Goal: Information Seeking & Learning: Learn about a topic

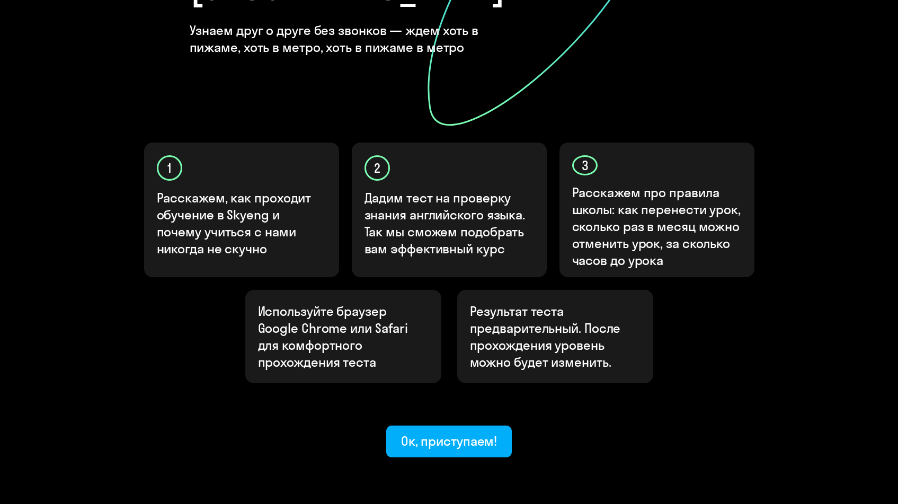
scroll to position [261, 0]
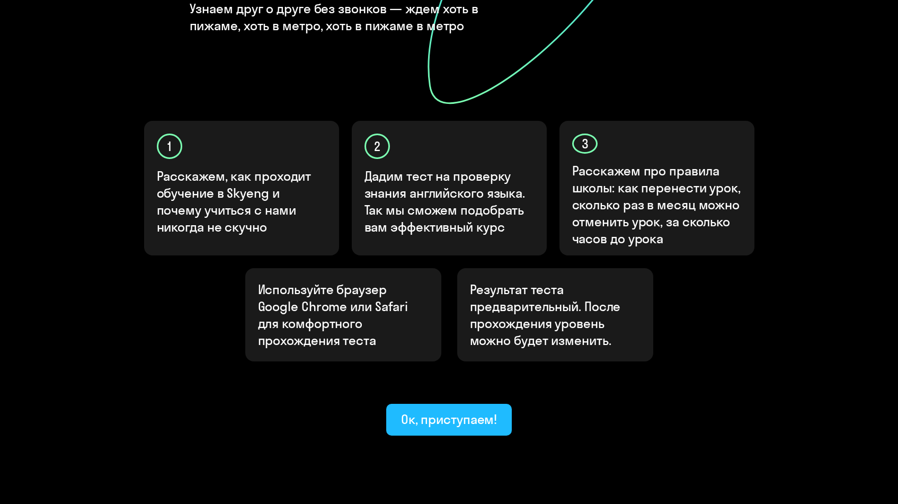
click at [450, 410] on div "Ок, приступаем!" at bounding box center [449, 418] width 96 height 17
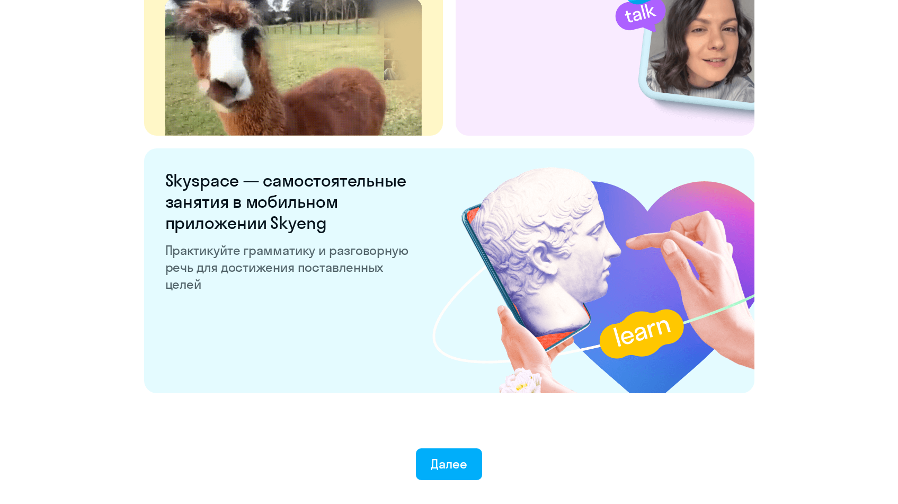
scroll to position [1940, 0]
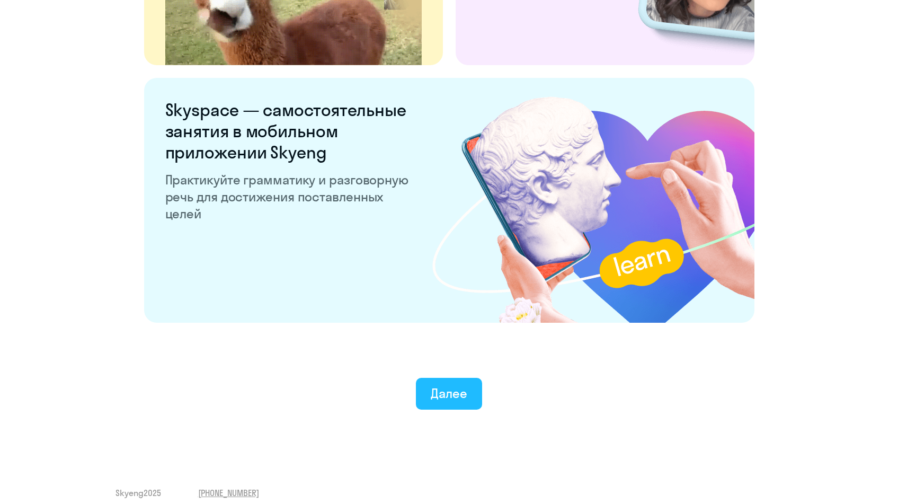
click at [431, 392] on div "Далее" at bounding box center [449, 392] width 37 height 17
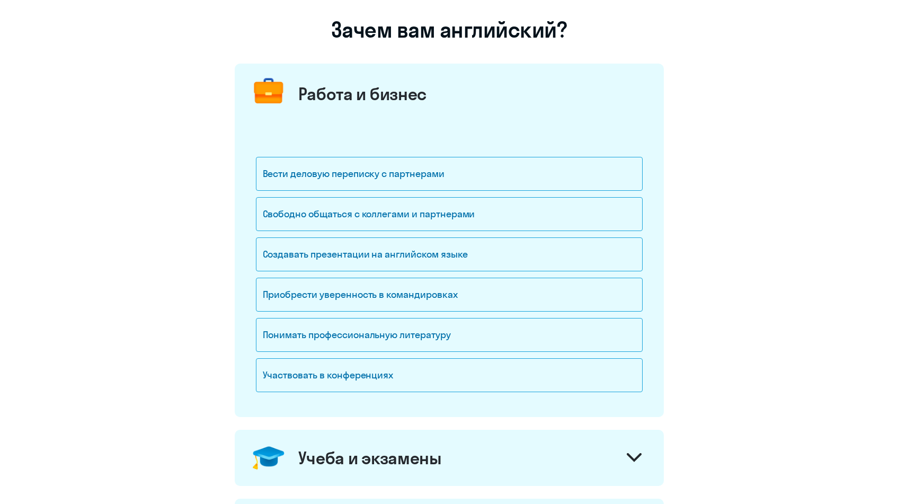
scroll to position [82, 0]
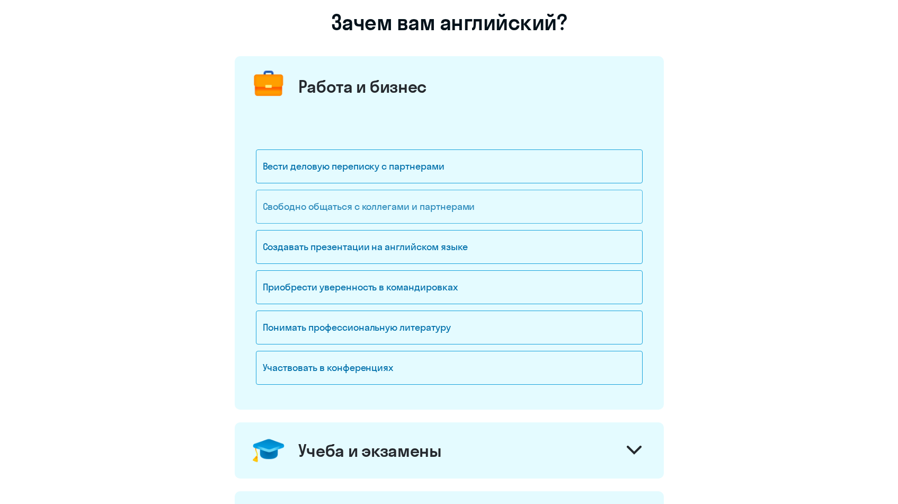
click at [368, 197] on div "Свободно общаться с коллегами и партнерами" at bounding box center [449, 207] width 387 height 34
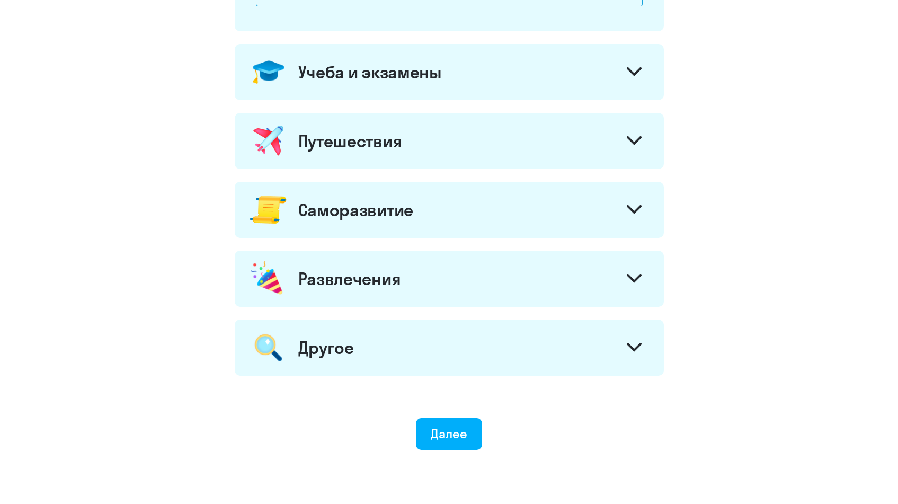
scroll to position [461, 0]
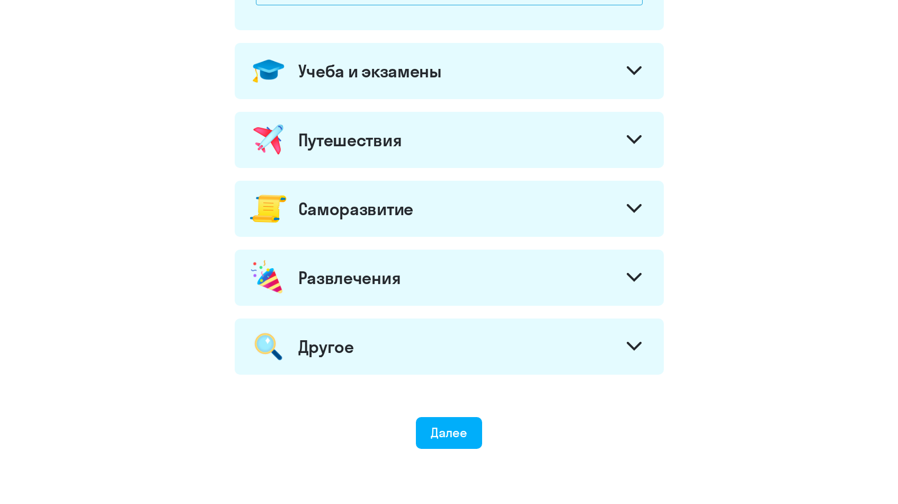
click at [346, 195] on div "Саморазвитие" at bounding box center [449, 209] width 429 height 56
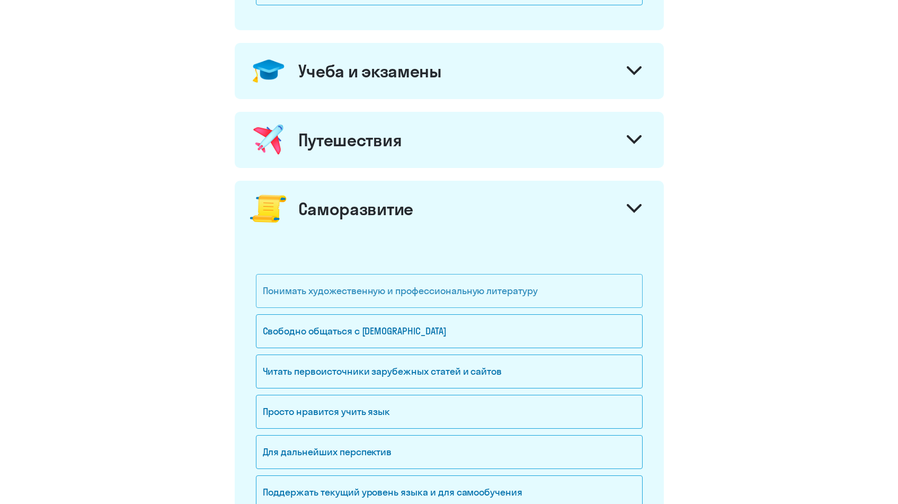
click at [335, 275] on div "Понимать художественную и профессиональную литературу" at bounding box center [449, 291] width 387 height 34
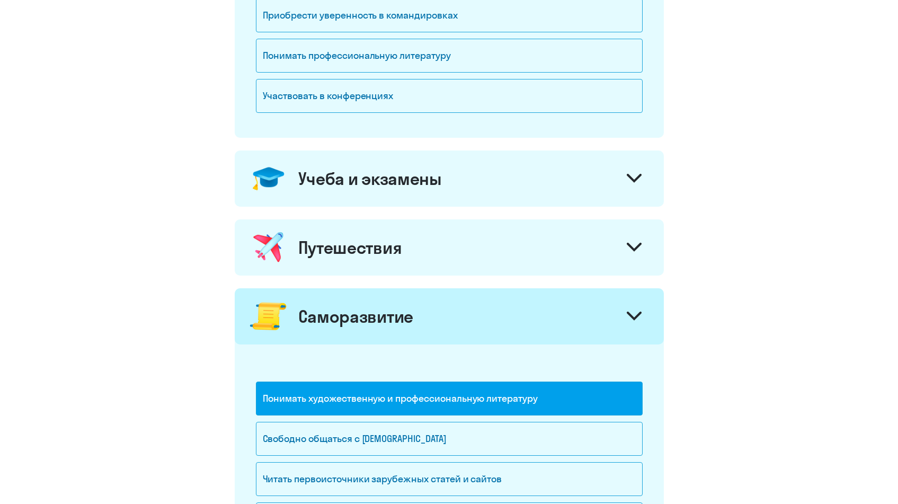
scroll to position [478, 0]
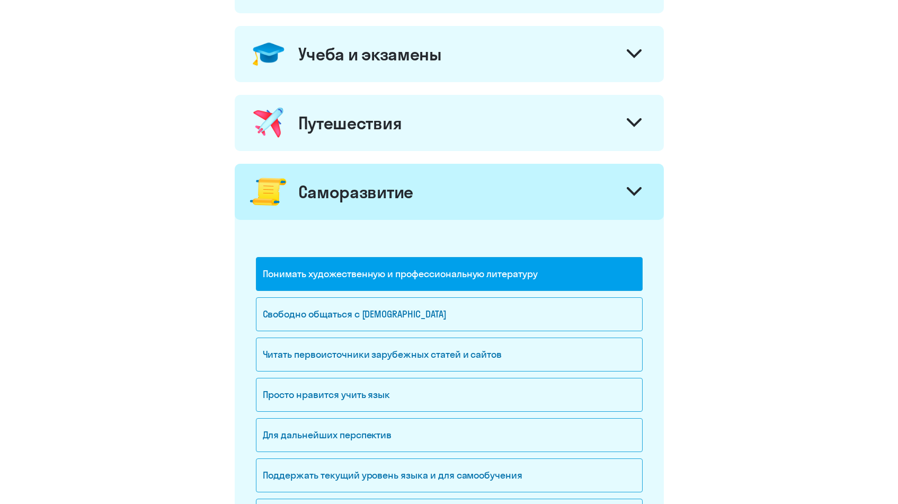
click at [363, 265] on div "Понимать художественную и профессиональную литературу" at bounding box center [449, 274] width 387 height 34
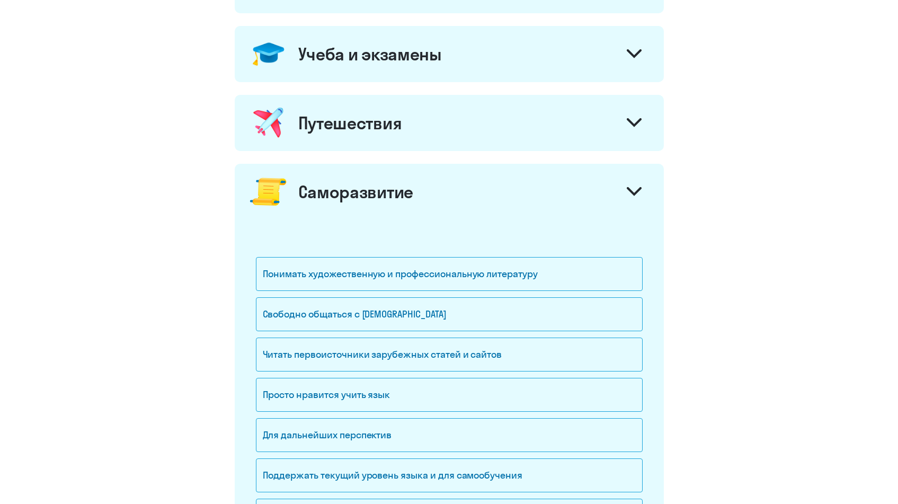
click at [365, 204] on div "Саморазвитие" at bounding box center [449, 192] width 429 height 56
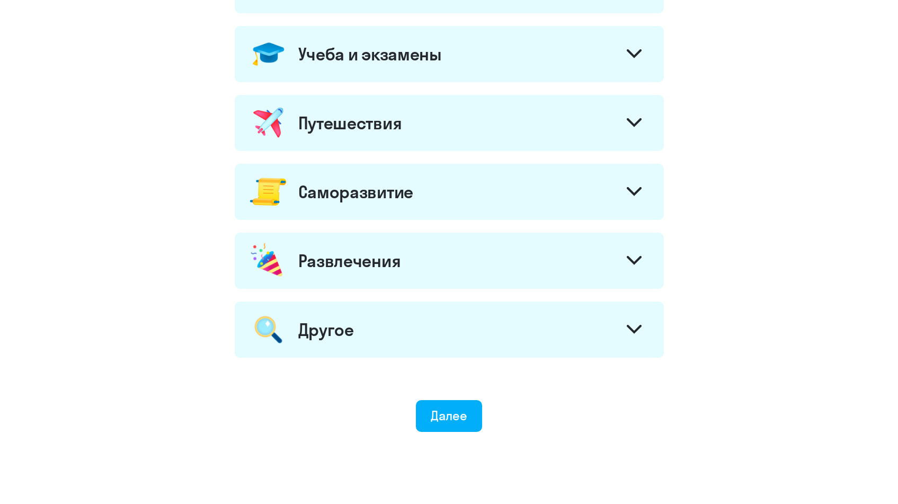
scroll to position [395, 0]
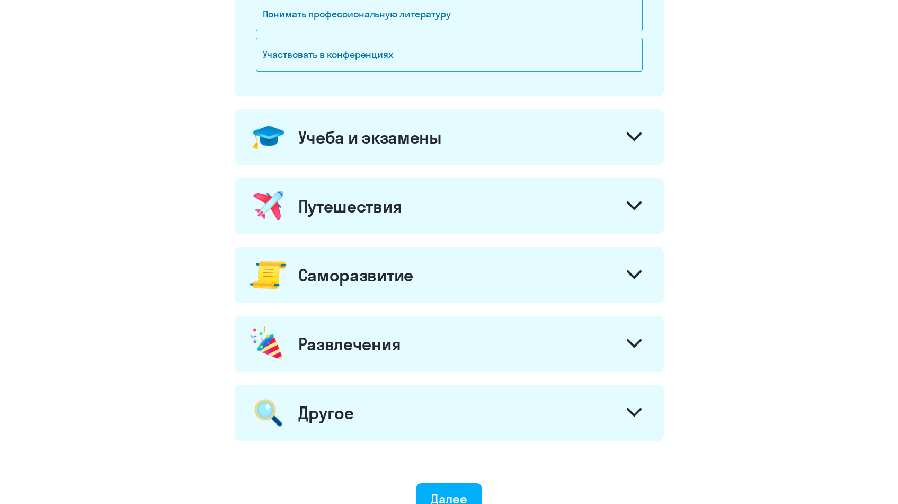
click at [364, 155] on div "Учеба и экзамены" at bounding box center [449, 137] width 429 height 56
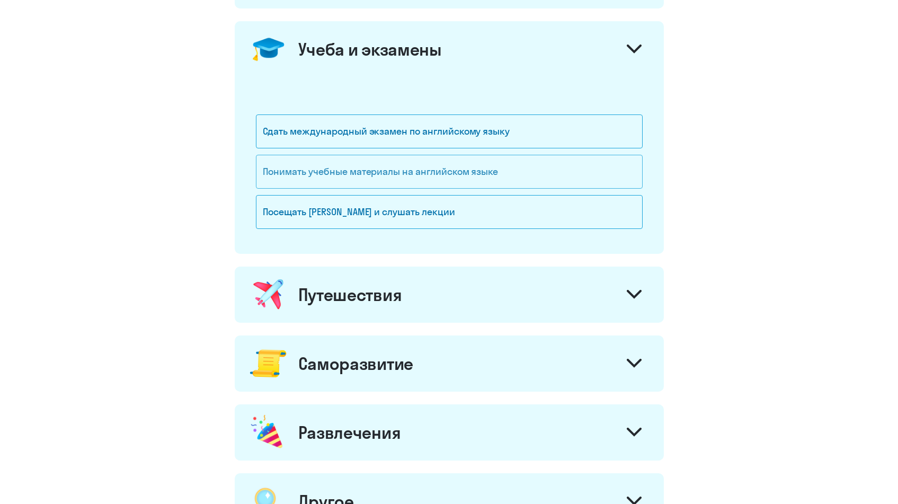
scroll to position [597, 0]
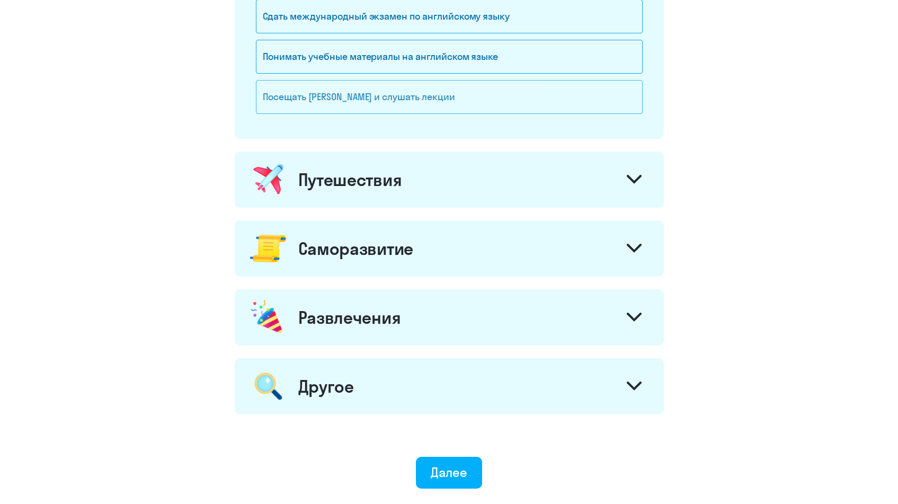
click at [374, 106] on div "Посещать [PERSON_NAME] и слушать лекции" at bounding box center [449, 97] width 387 height 34
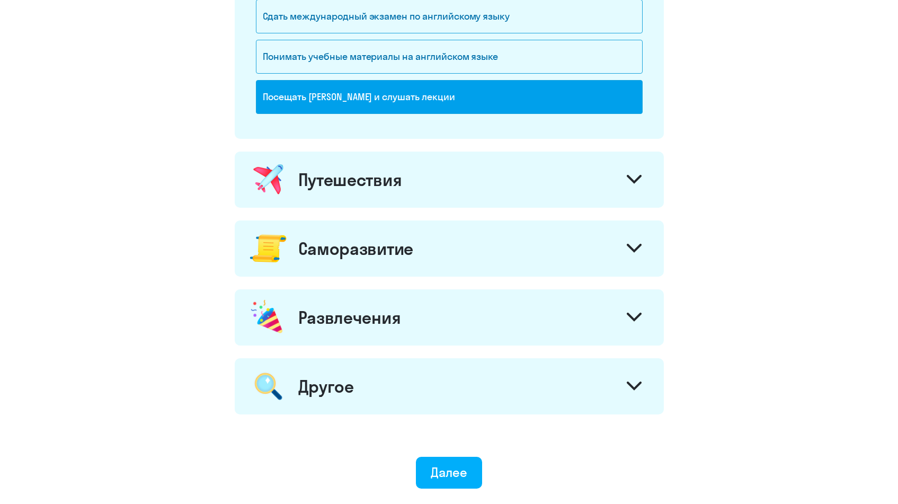
click at [378, 160] on div "Путешествия" at bounding box center [449, 179] width 429 height 56
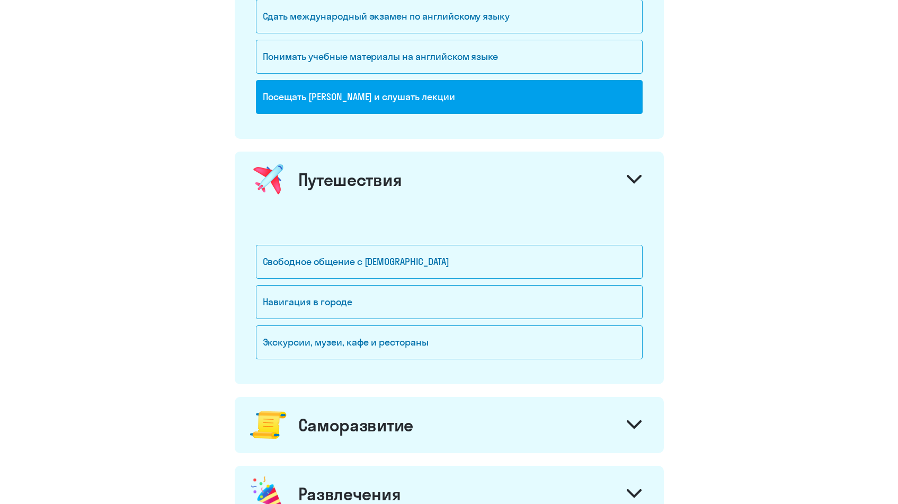
scroll to position [624, 0]
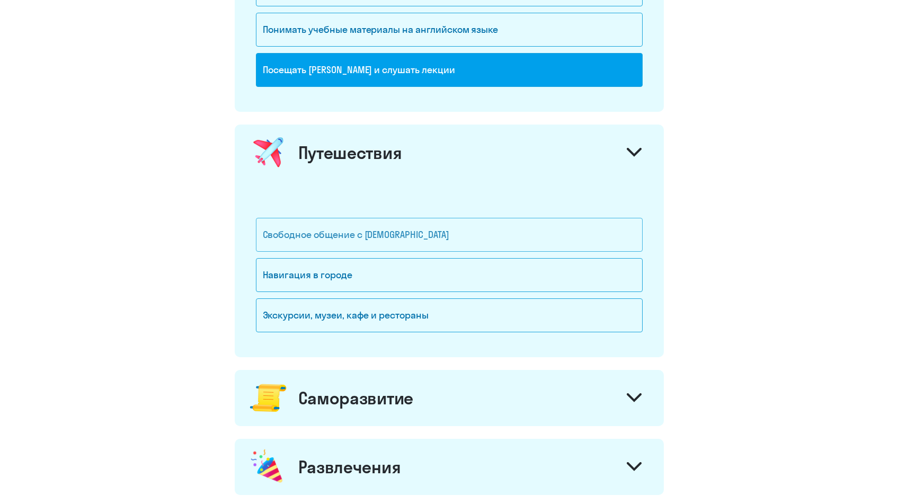
click at [360, 226] on div "Свободное общение с [DEMOGRAPHIC_DATA]" at bounding box center [449, 235] width 387 height 34
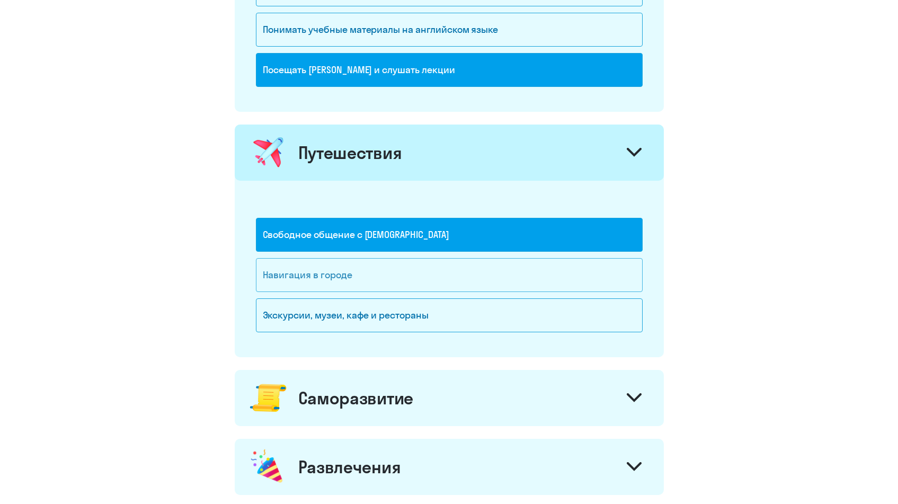
click at [348, 272] on div "Навигация в городе" at bounding box center [449, 275] width 387 height 34
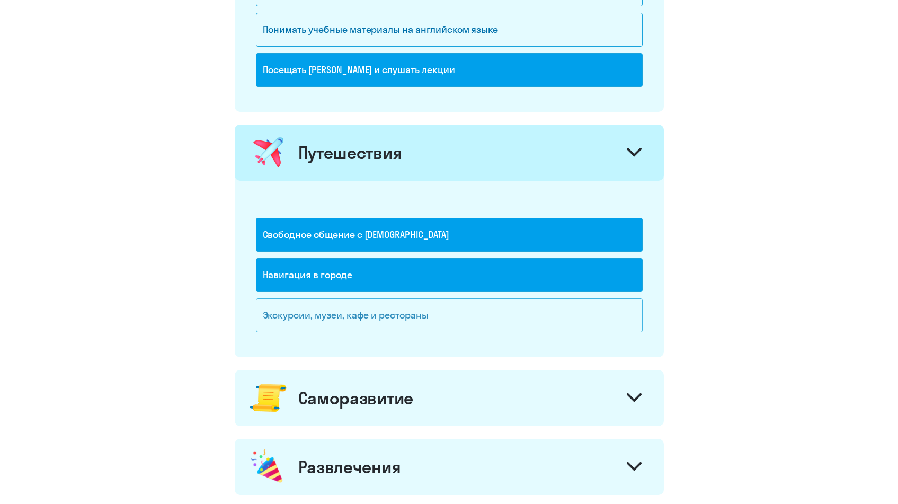
click at [346, 304] on div "Экскурсии, музеи, кафе и рестораны" at bounding box center [449, 315] width 387 height 34
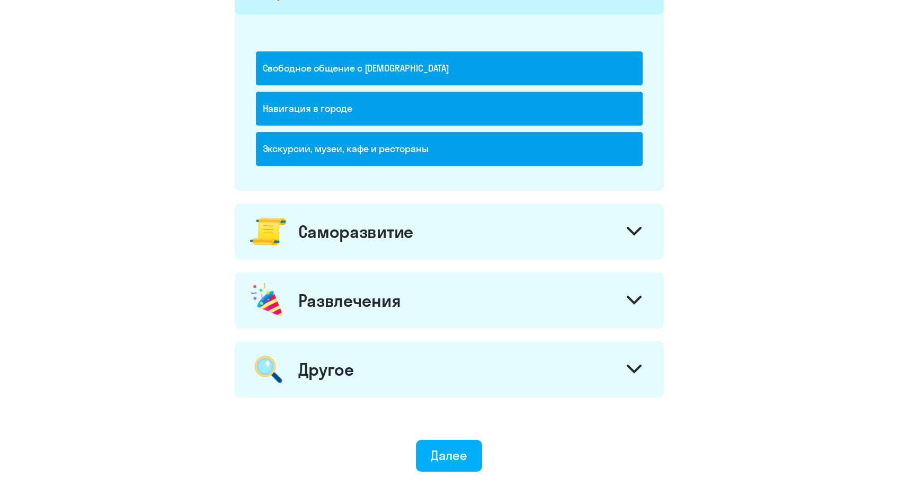
scroll to position [791, 0]
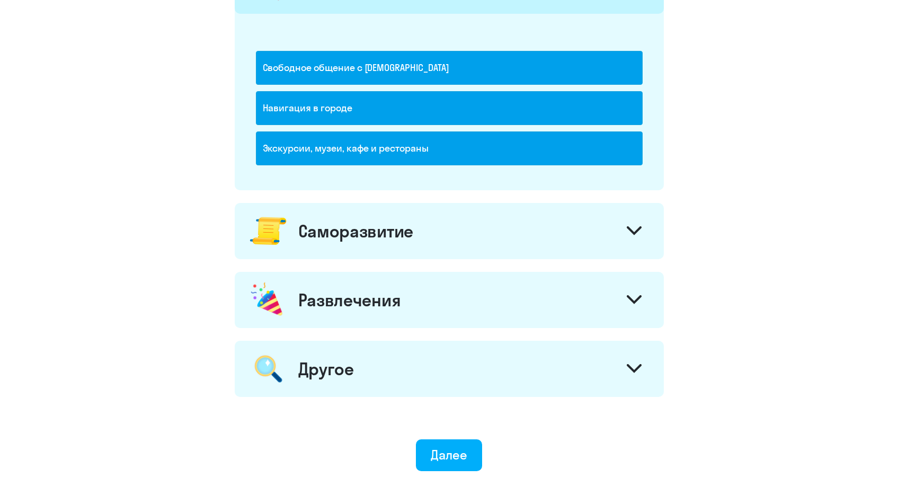
click at [355, 245] on div "Саморазвитие" at bounding box center [449, 231] width 429 height 56
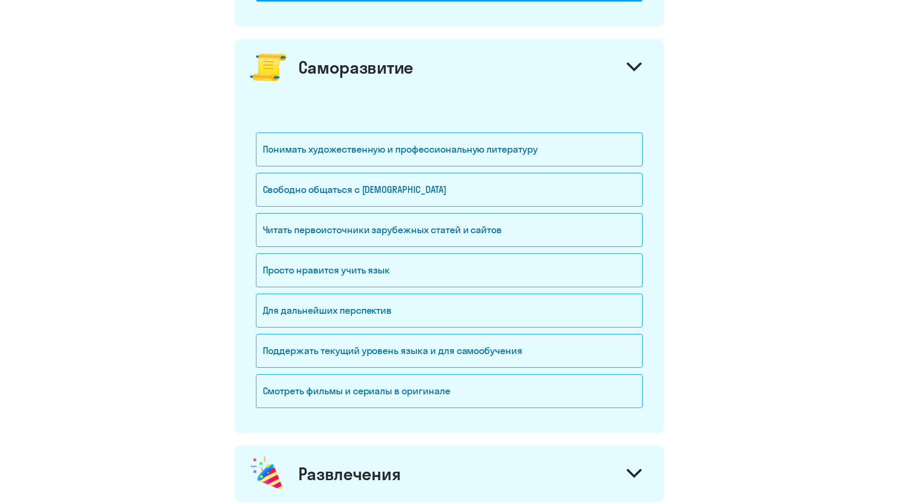
scroll to position [965, 0]
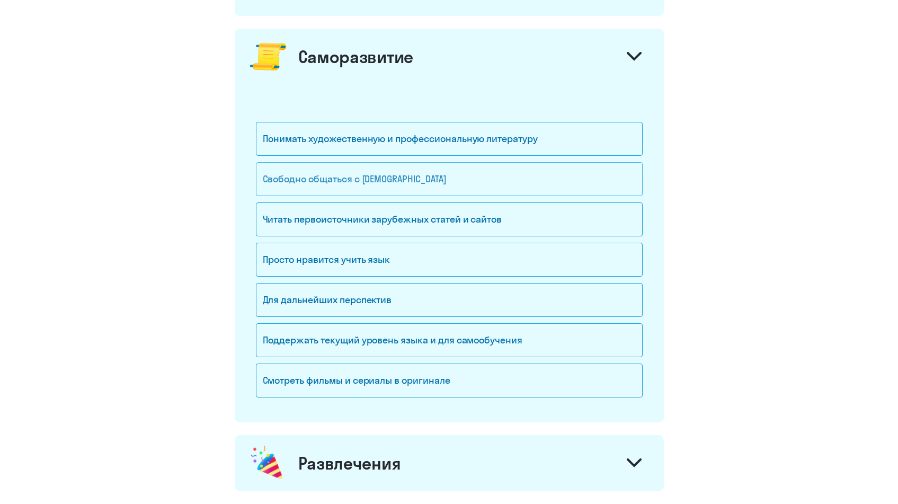
click at [353, 183] on div "Свободно общаться с [DEMOGRAPHIC_DATA]" at bounding box center [449, 179] width 387 height 34
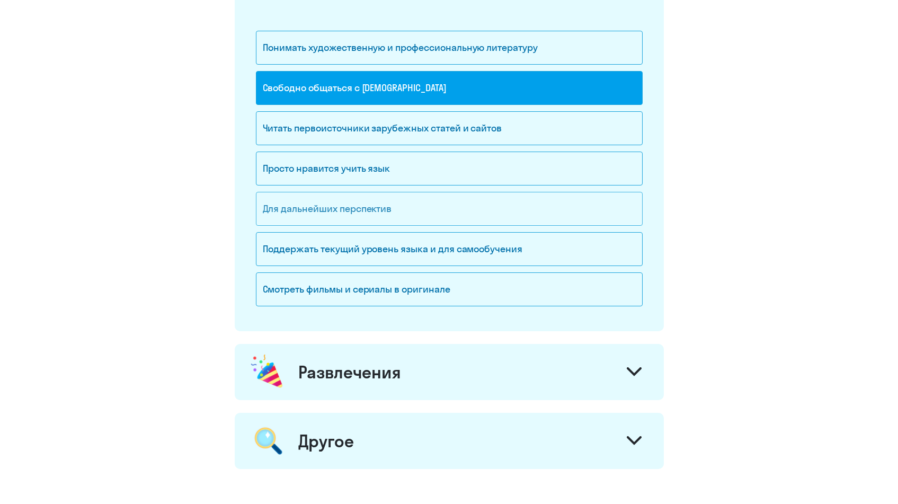
scroll to position [1063, 0]
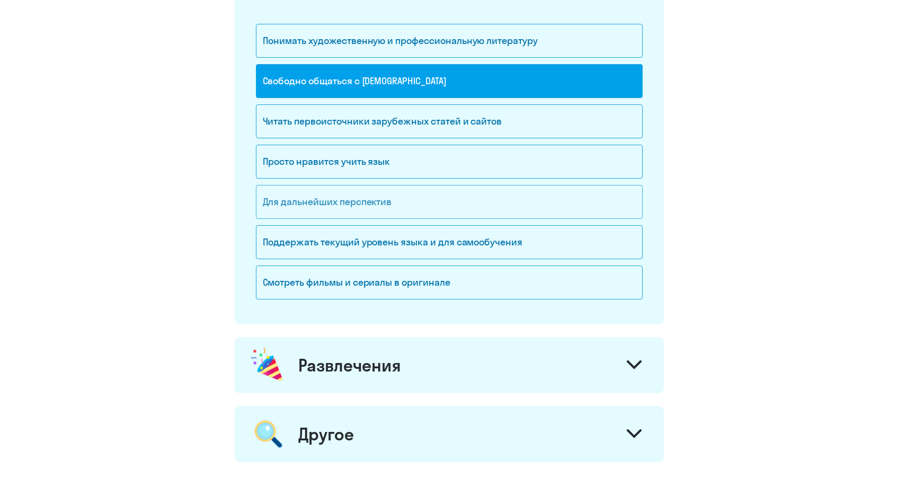
click at [343, 210] on div "Для дальнейших перспектив" at bounding box center [449, 202] width 387 height 34
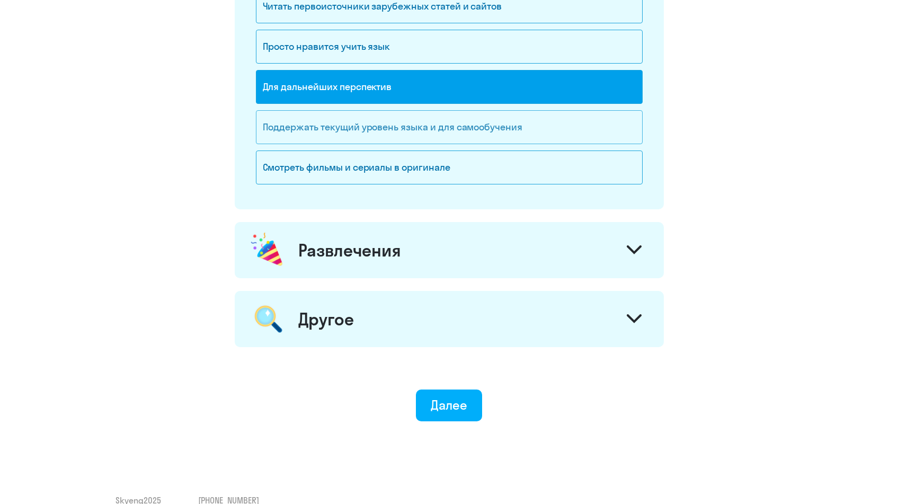
scroll to position [1186, 0]
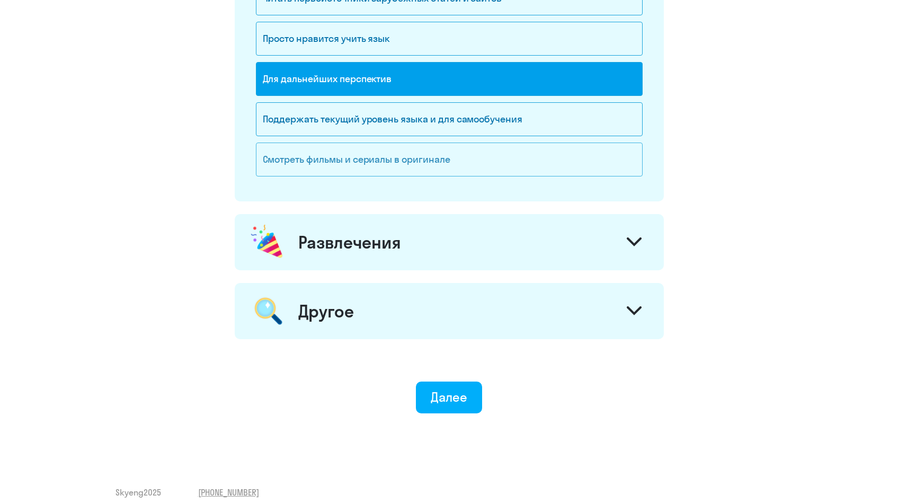
click at [375, 157] on div "Смотреть фильмы и сериалы в оригинале" at bounding box center [449, 159] width 387 height 34
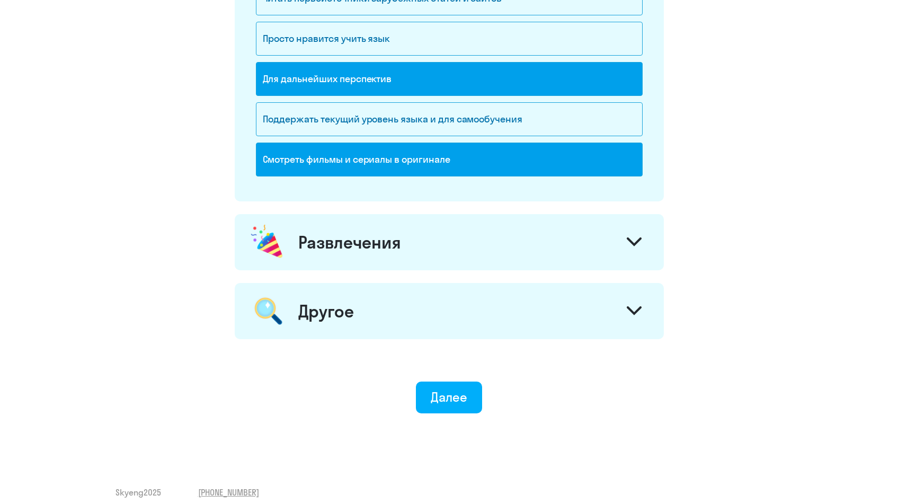
click at [361, 247] on div "Развлечения" at bounding box center [349, 241] width 103 height 21
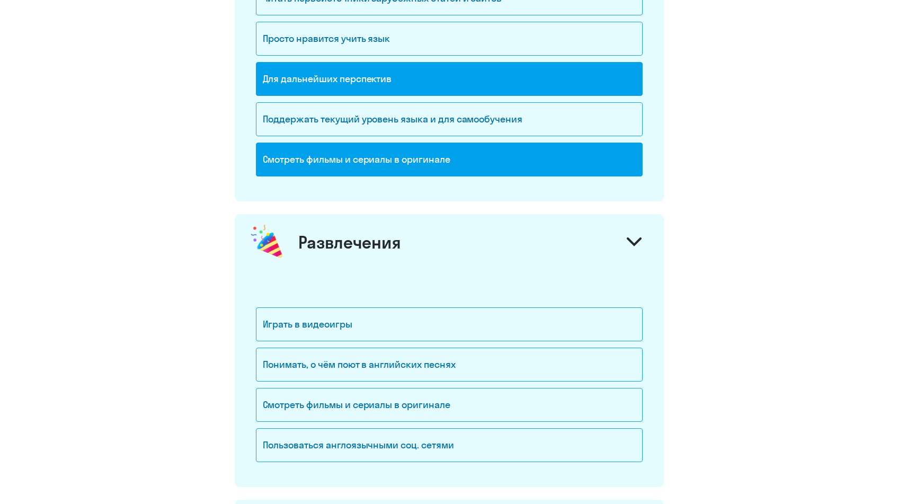
scroll to position [1336, 0]
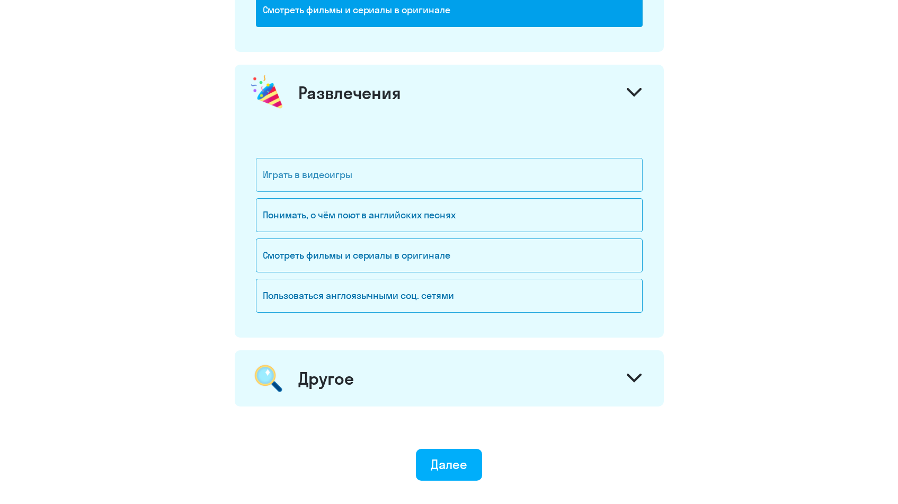
click at [338, 184] on div "Играть в видеоигры" at bounding box center [449, 175] width 387 height 34
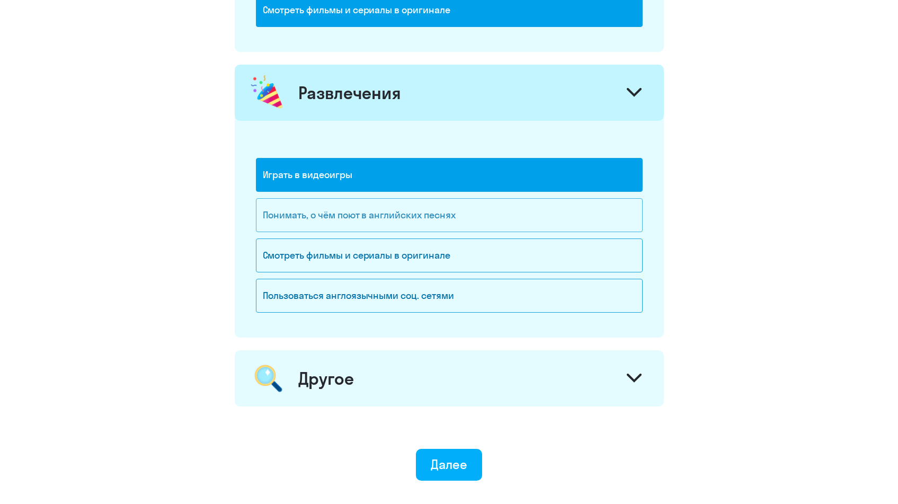
click at [345, 211] on div "Понимать, о чём поют в английских песнях" at bounding box center [449, 215] width 387 height 34
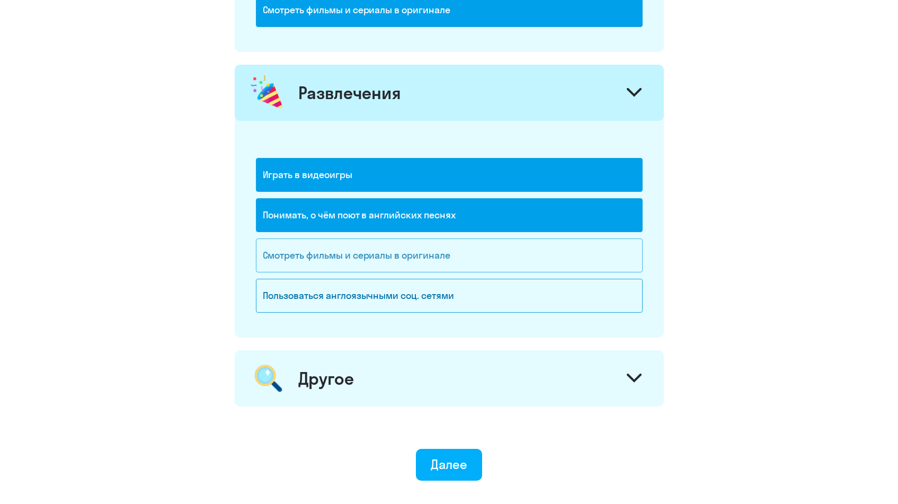
click at [354, 246] on div "Смотреть фильмы и сериалы в оригинале" at bounding box center [449, 255] width 387 height 34
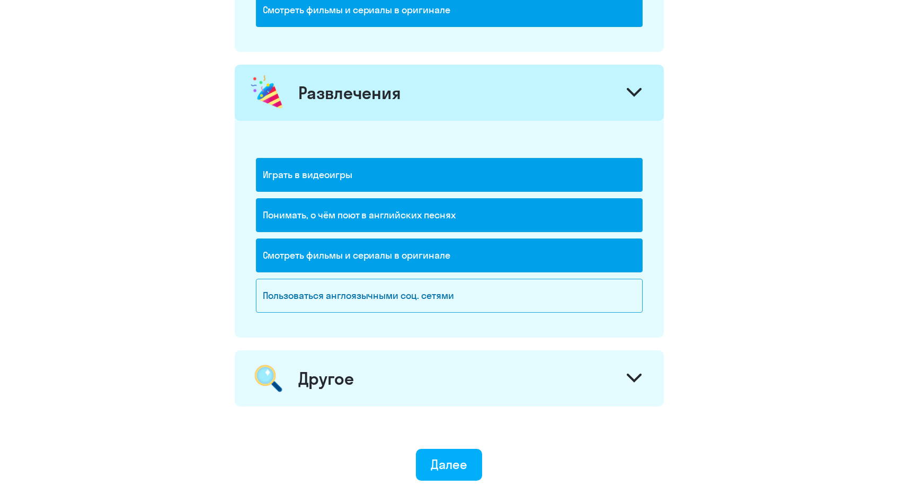
click at [355, 363] on div "Другое" at bounding box center [449, 378] width 429 height 56
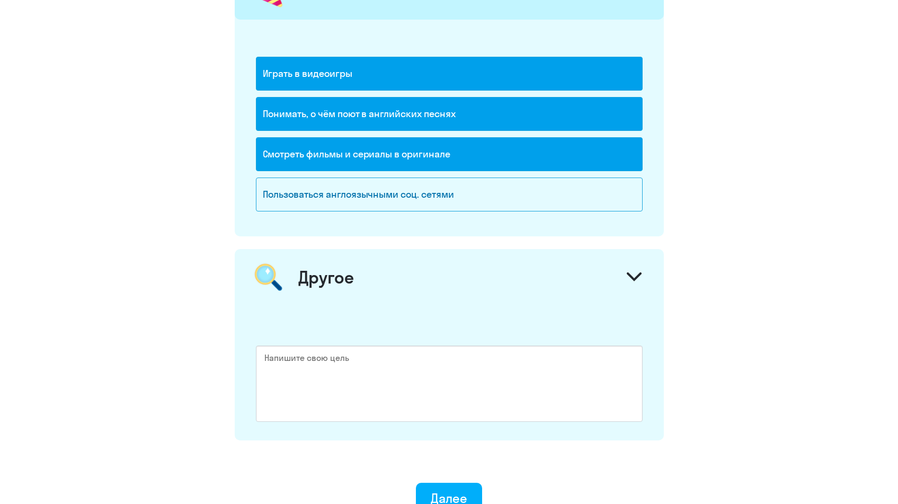
scroll to position [1508, 0]
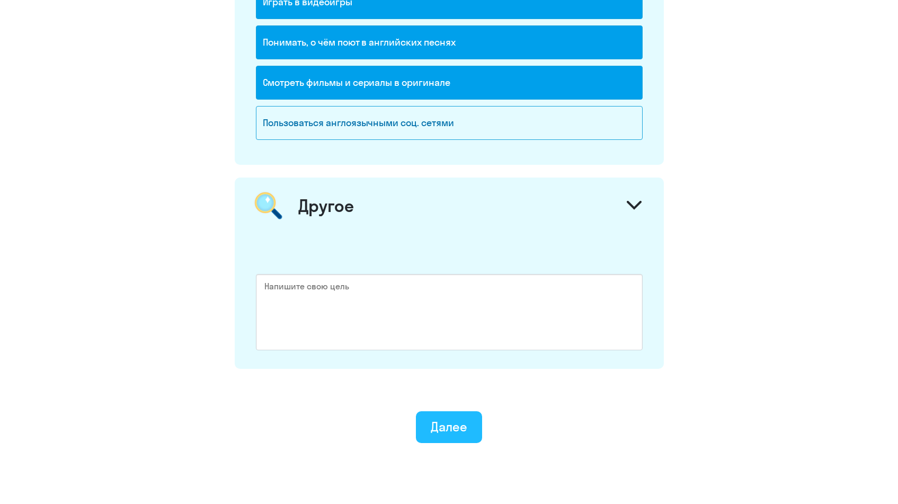
click at [444, 416] on button "Далее" at bounding box center [449, 427] width 66 height 32
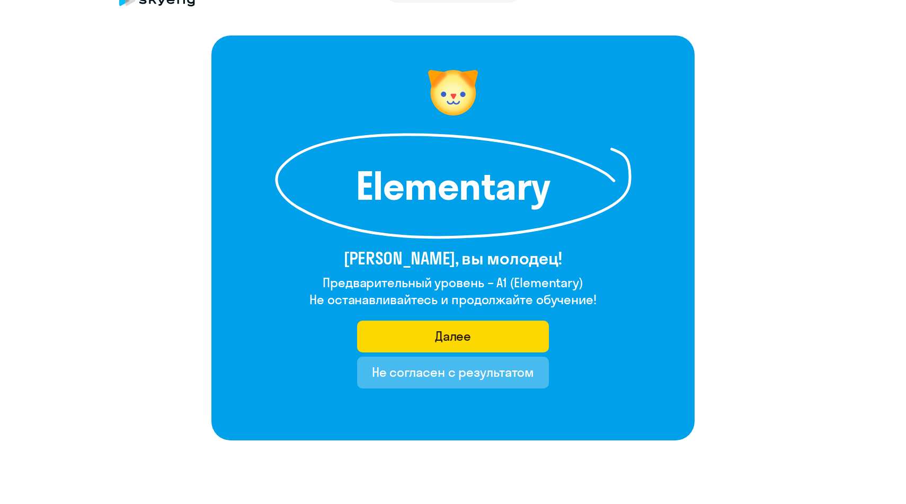
scroll to position [19, 0]
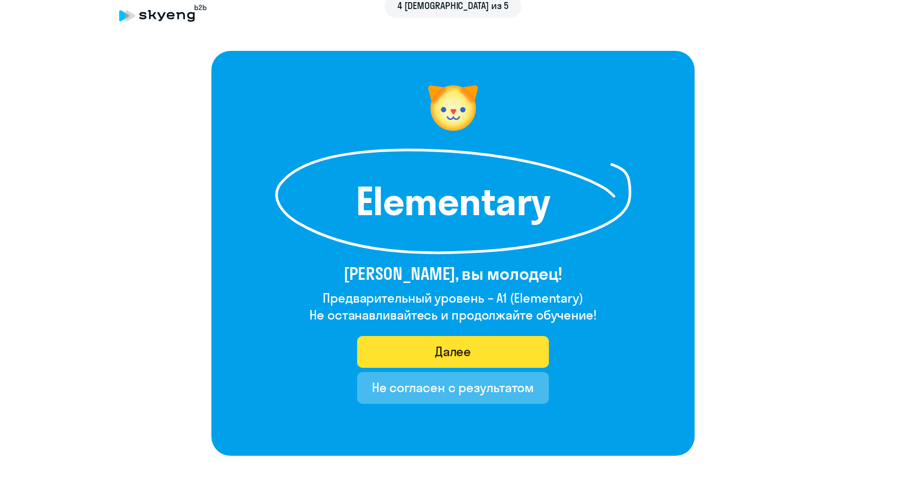
click at [422, 340] on button "Далее" at bounding box center [453, 352] width 192 height 32
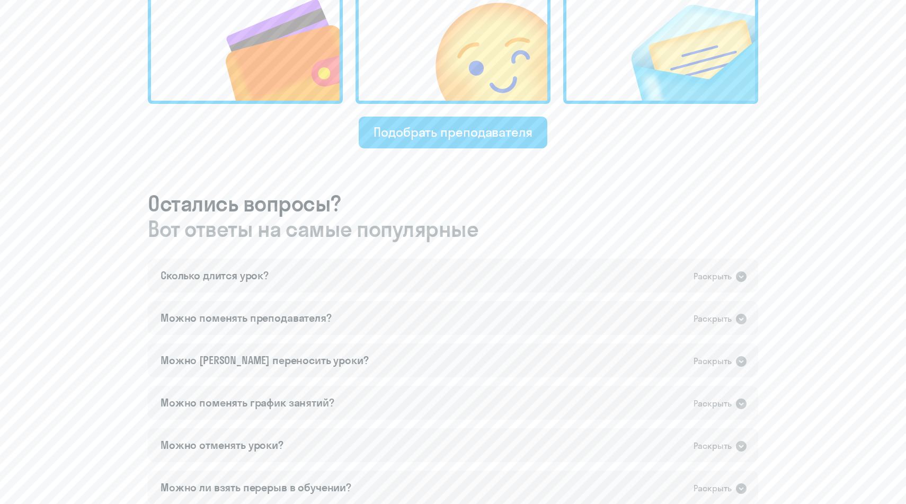
scroll to position [459, 0]
click at [373, 260] on div "Сколько длится урок? Раскрыть" at bounding box center [453, 275] width 610 height 34
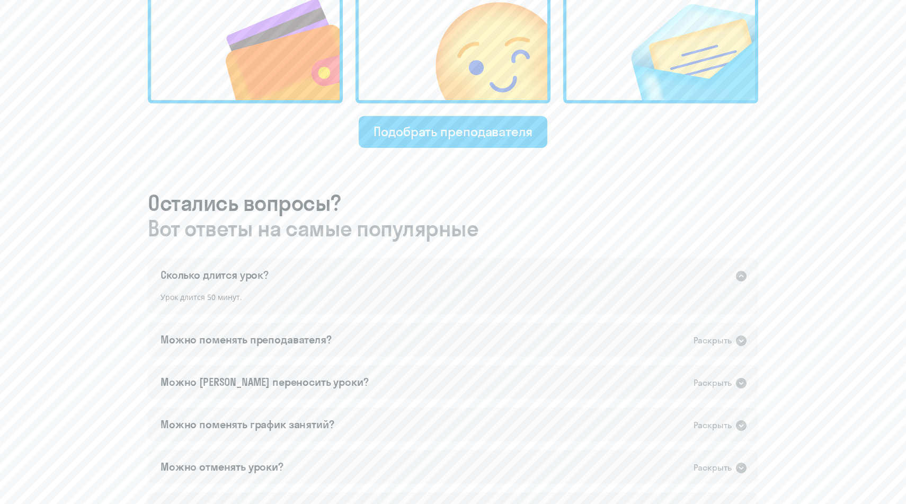
click at [373, 260] on div "Сколько длится урок? Раскрыть" at bounding box center [453, 275] width 610 height 34
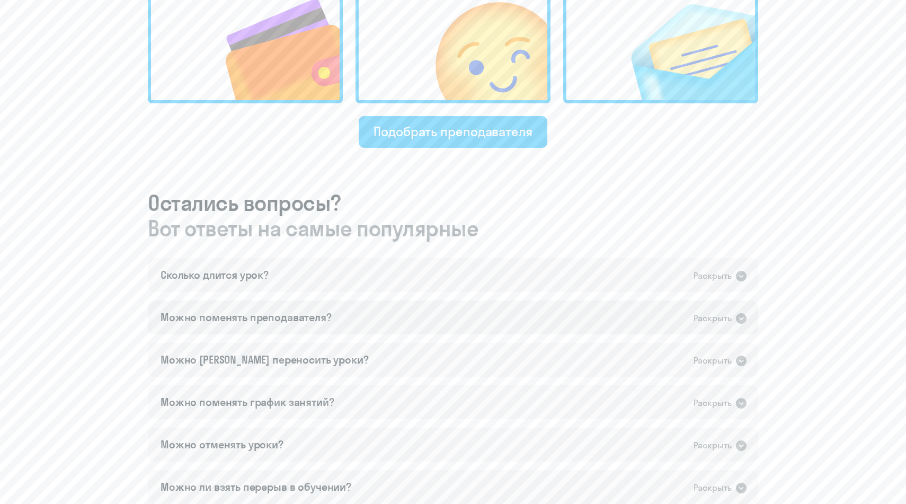
click at [342, 321] on div "Можно поменять преподавателя? Раскрыть" at bounding box center [453, 317] width 610 height 34
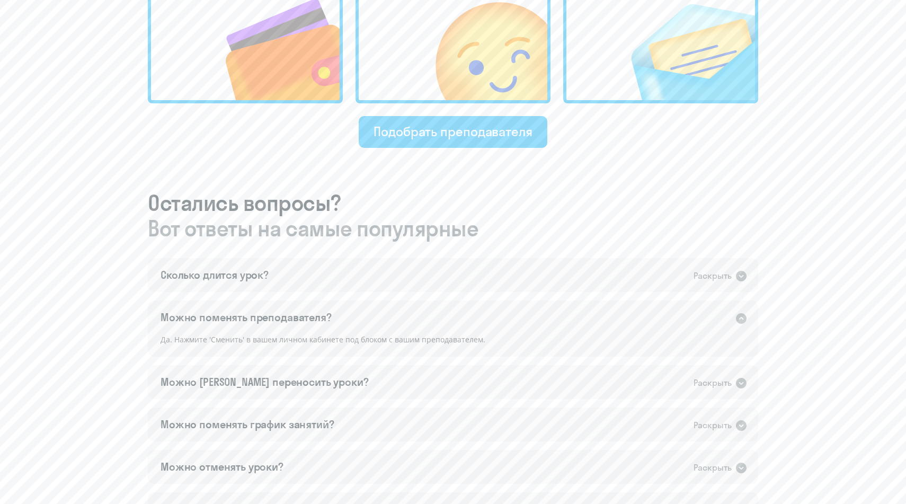
click at [342, 321] on div "Можно поменять преподавателя? Раскрыть" at bounding box center [453, 317] width 610 height 34
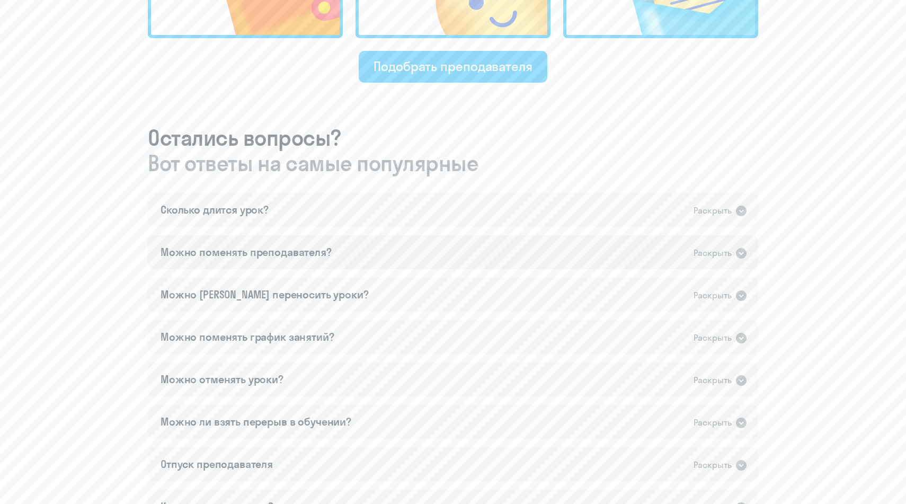
scroll to position [525, 0]
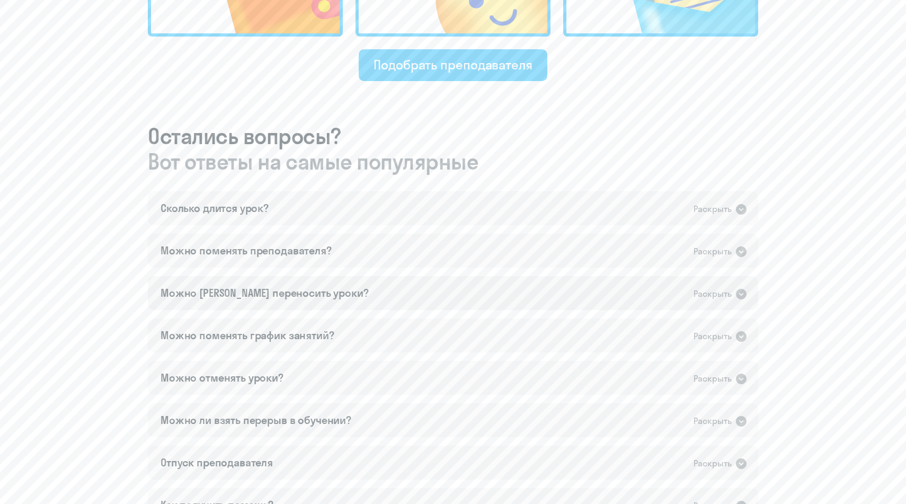
click at [319, 285] on div "Можно [PERSON_NAME] переносить уроки? Раскрыть" at bounding box center [453, 293] width 610 height 34
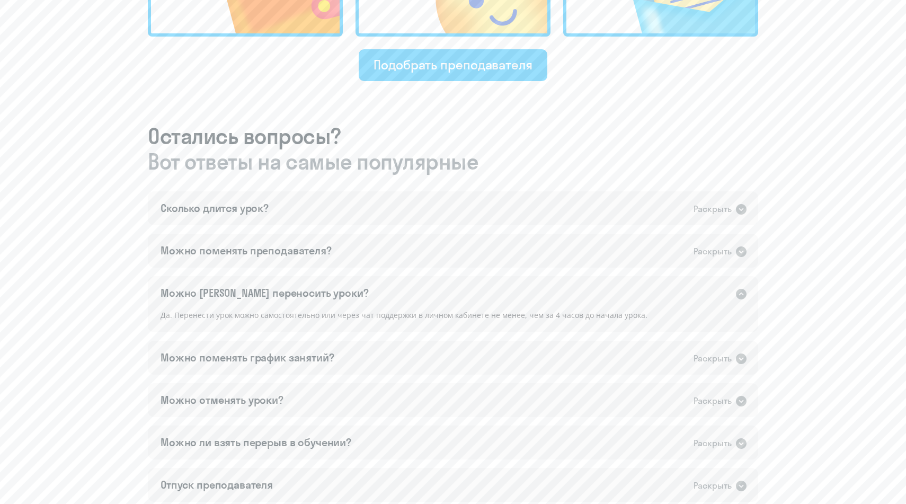
click at [319, 285] on div "Можно [PERSON_NAME] переносить уроки? Раскрыть" at bounding box center [453, 293] width 610 height 34
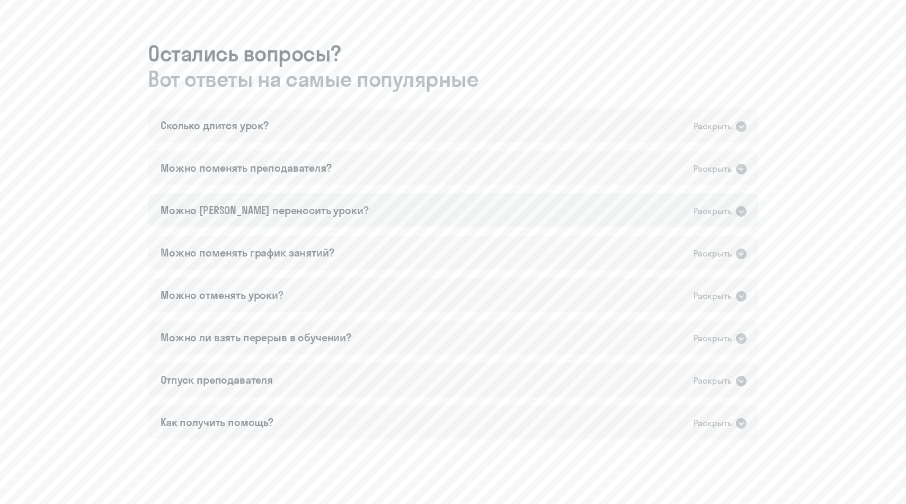
scroll to position [614, 0]
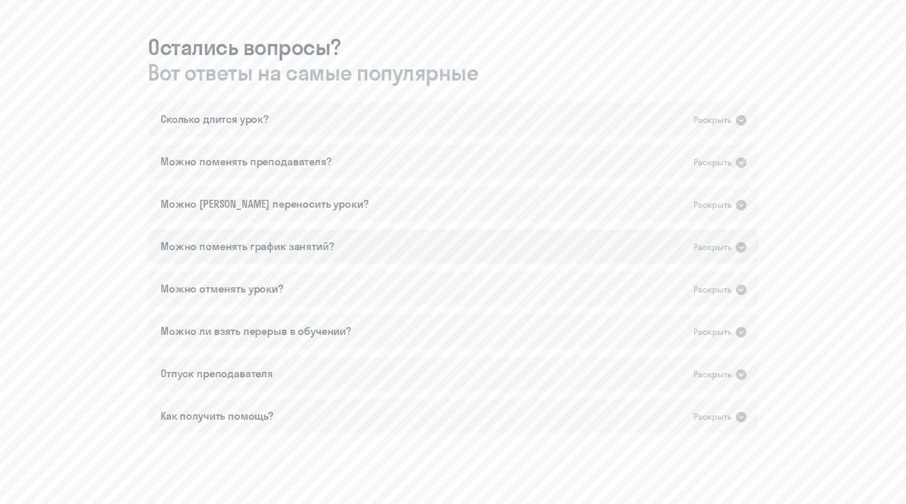
click at [314, 246] on div "Можно поменять график занятий?" at bounding box center [247, 246] width 174 height 15
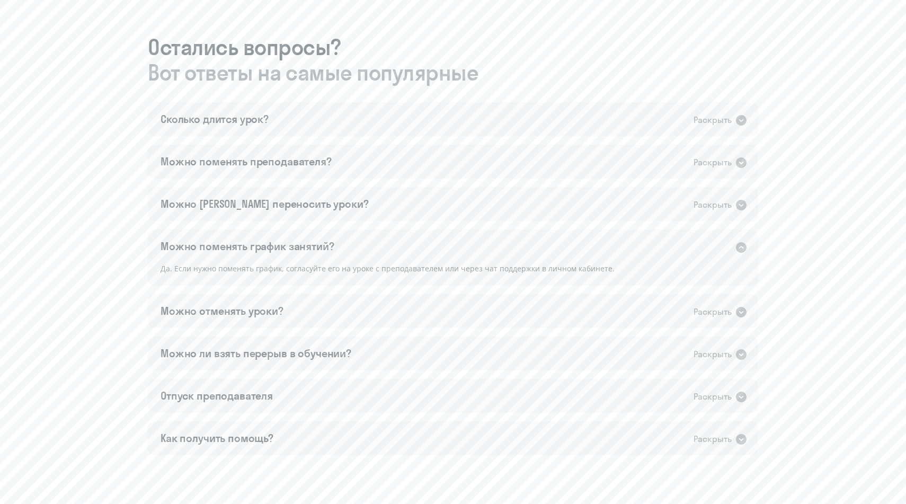
click at [314, 246] on div "Можно поменять график занятий?" at bounding box center [247, 246] width 174 height 15
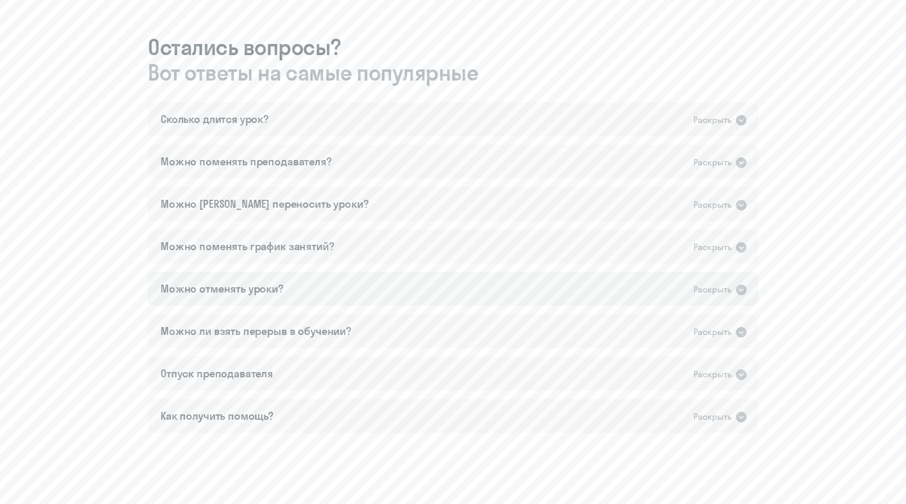
click at [306, 273] on div "Можно отменять уроки? Раскрыть" at bounding box center [453, 289] width 610 height 34
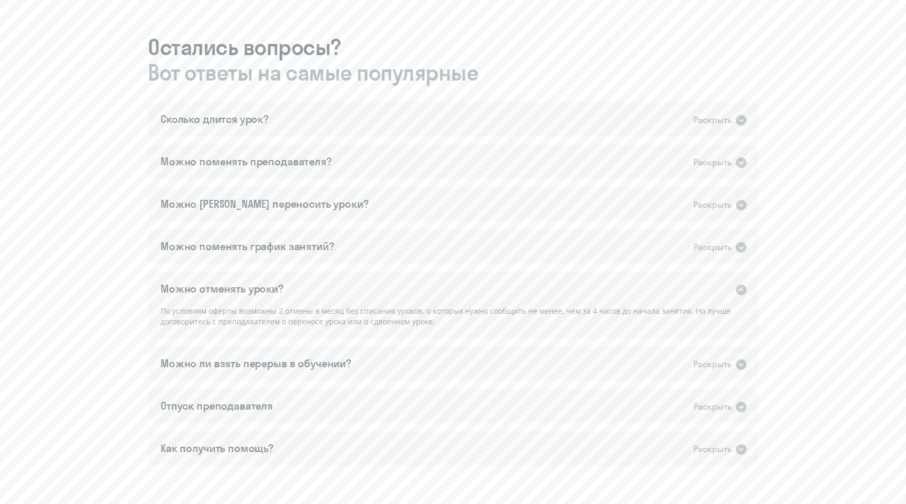
click at [306, 273] on div "Можно отменять уроки? Раскрыть" at bounding box center [453, 289] width 610 height 34
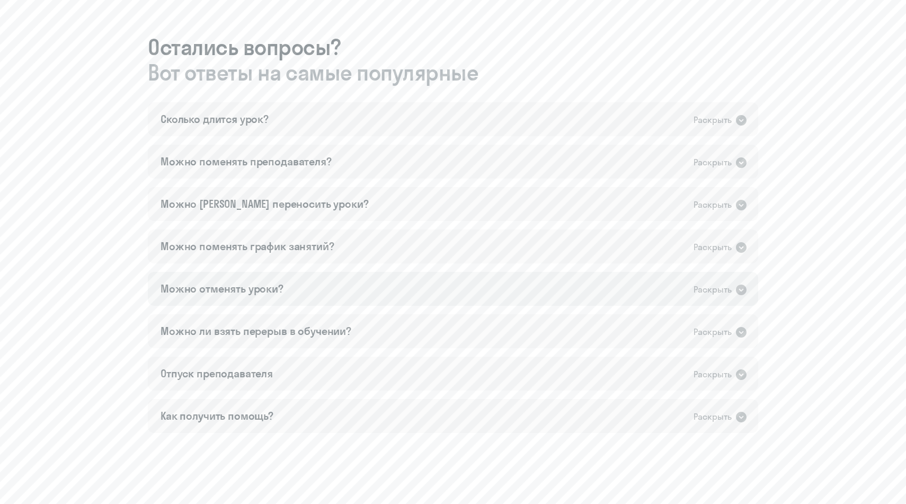
scroll to position [649, 0]
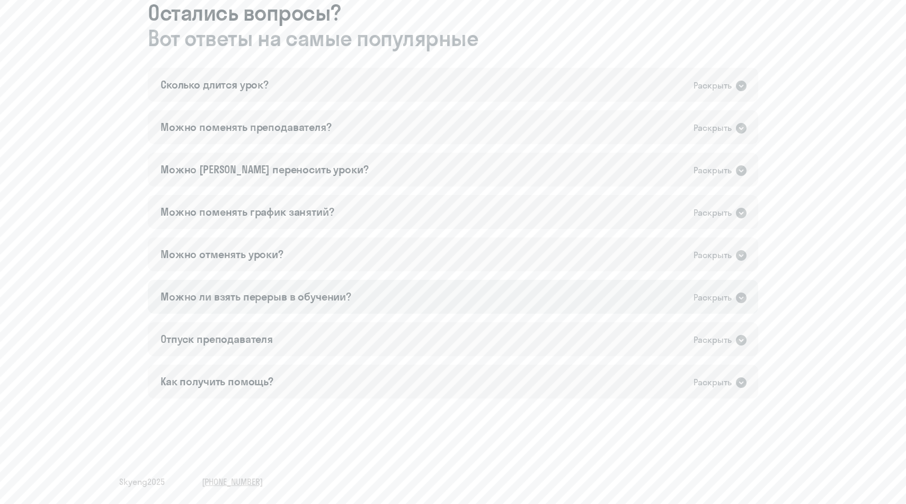
click at [308, 306] on div "Можно ли взять перерыв в обучении? Раскрыть" at bounding box center [453, 297] width 610 height 34
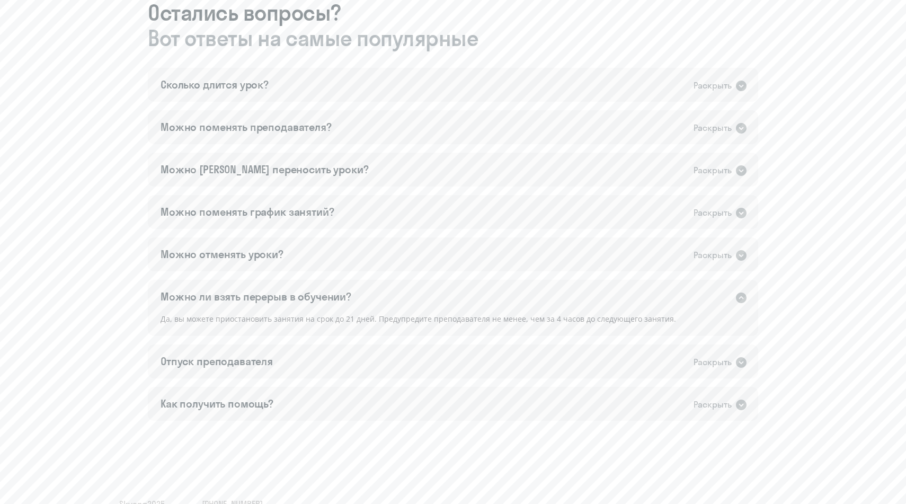
click at [308, 306] on div "Можно ли взять перерыв в обучении? Раскрыть" at bounding box center [453, 297] width 610 height 34
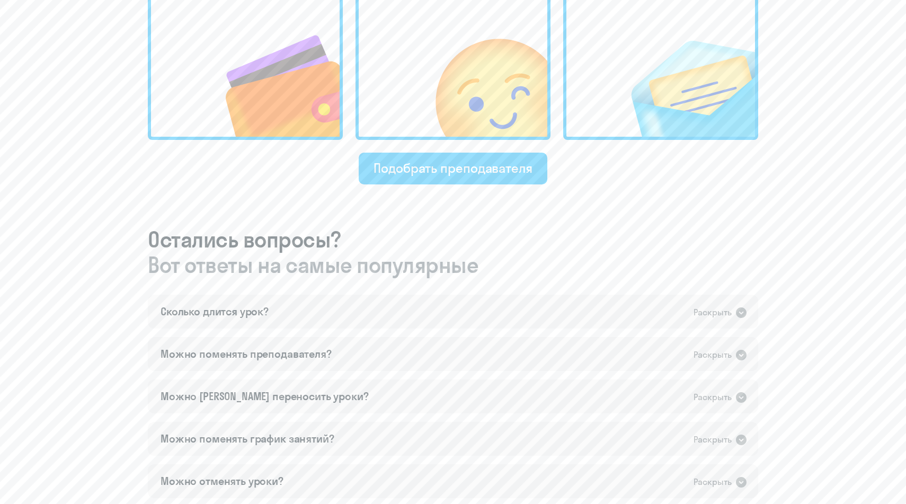
scroll to position [325, 0]
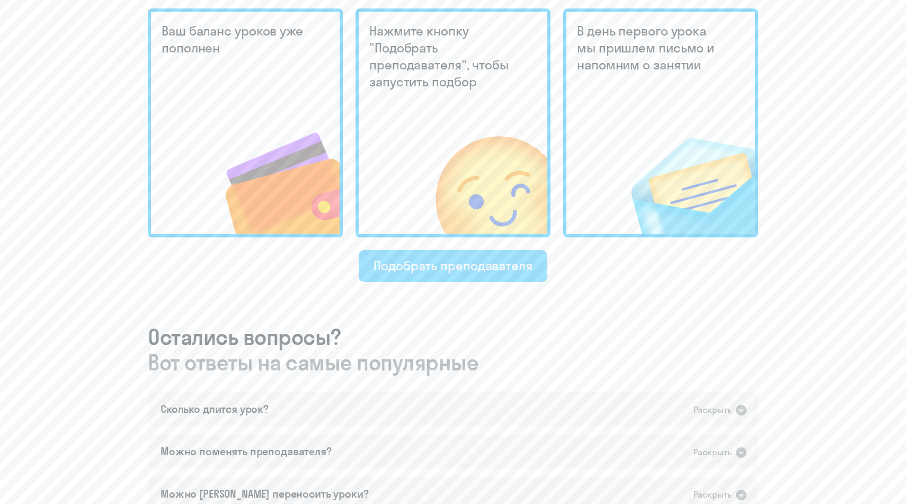
click at [395, 258] on div "Подобрать преподавателя" at bounding box center [452, 265] width 159 height 17
